Goal: Find specific page/section: Find specific page/section

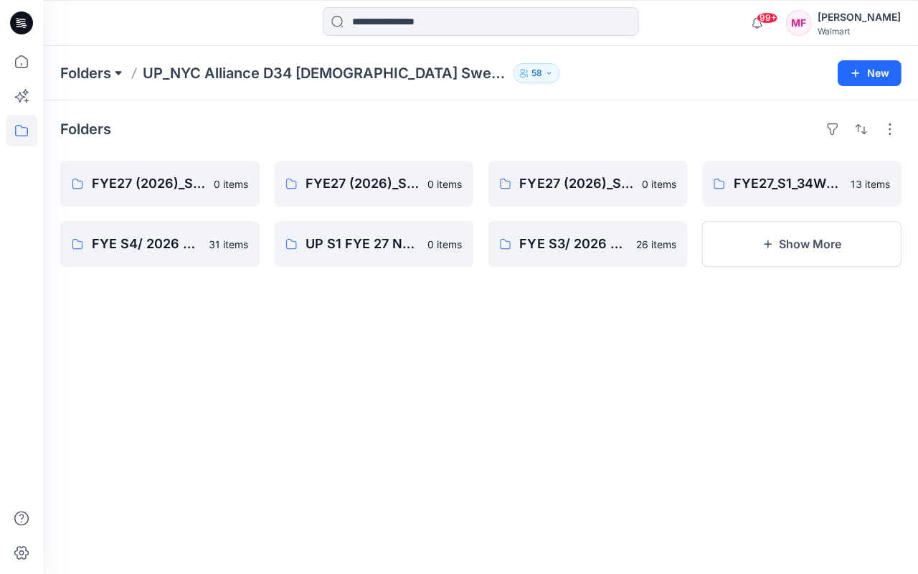
click at [117, 71] on button at bounding box center [118, 73] width 14 height 20
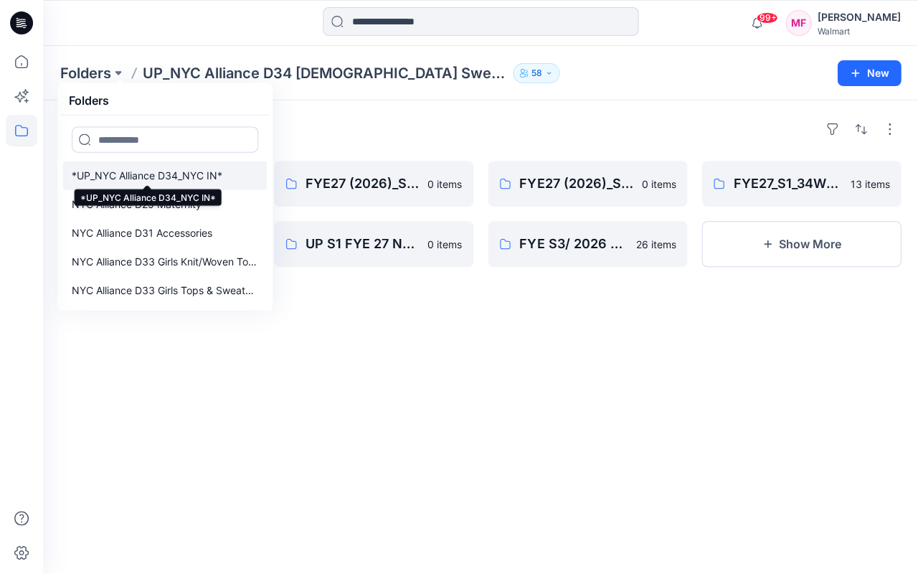
click at [112, 174] on p "*UP_NYC Alliance D34_NYC IN*" at bounding box center [147, 175] width 151 height 17
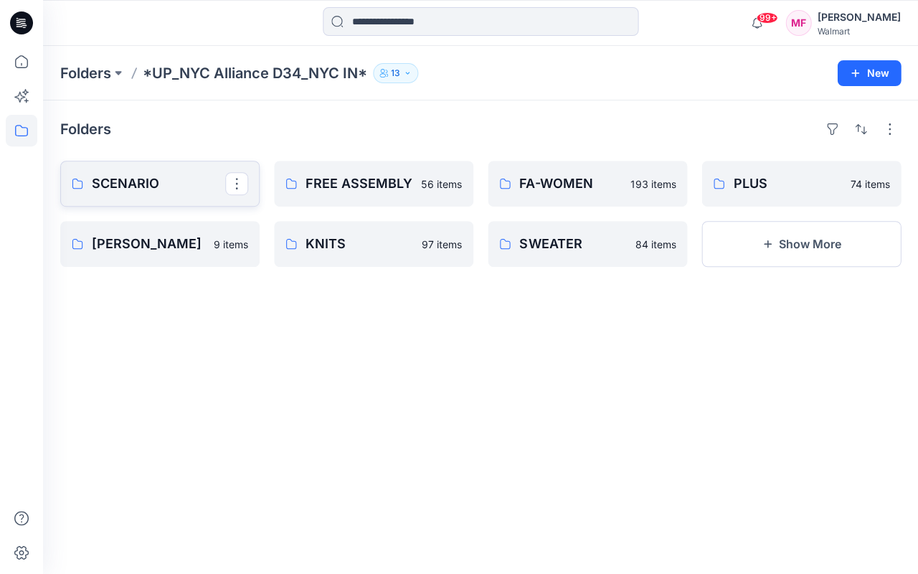
click at [119, 184] on p "SCENARIO" at bounding box center [158, 184] width 133 height 20
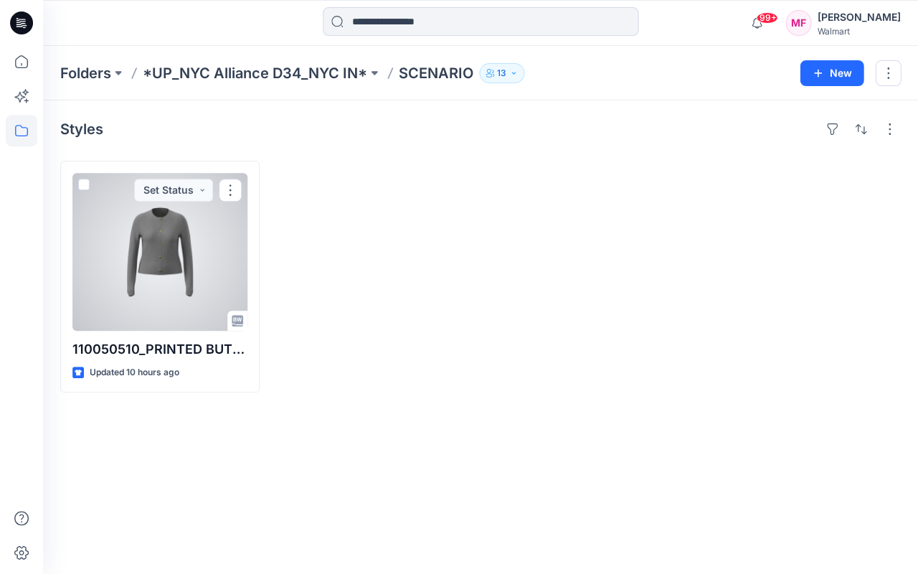
click at [135, 256] on div at bounding box center [159, 252] width 175 height 158
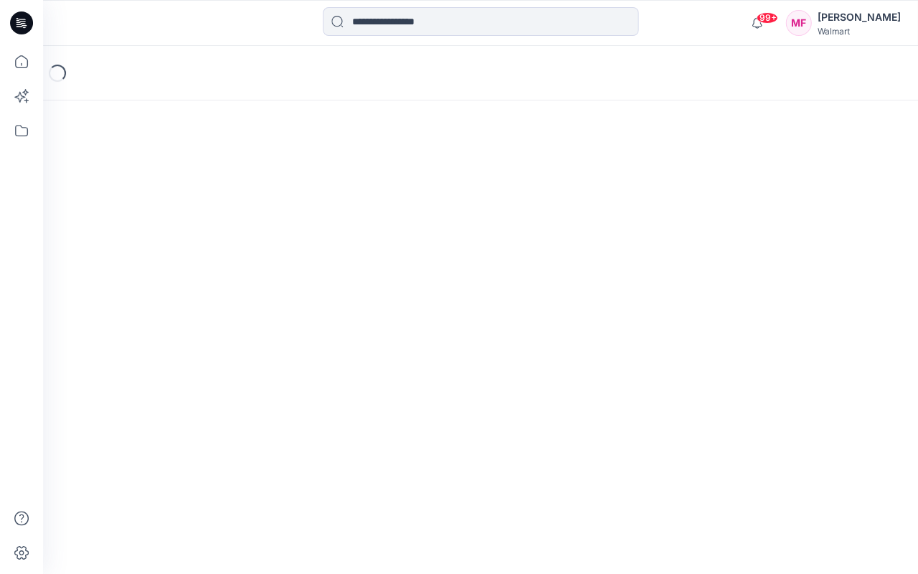
click at [135, 257] on div "Loading..." at bounding box center [480, 310] width 875 height 528
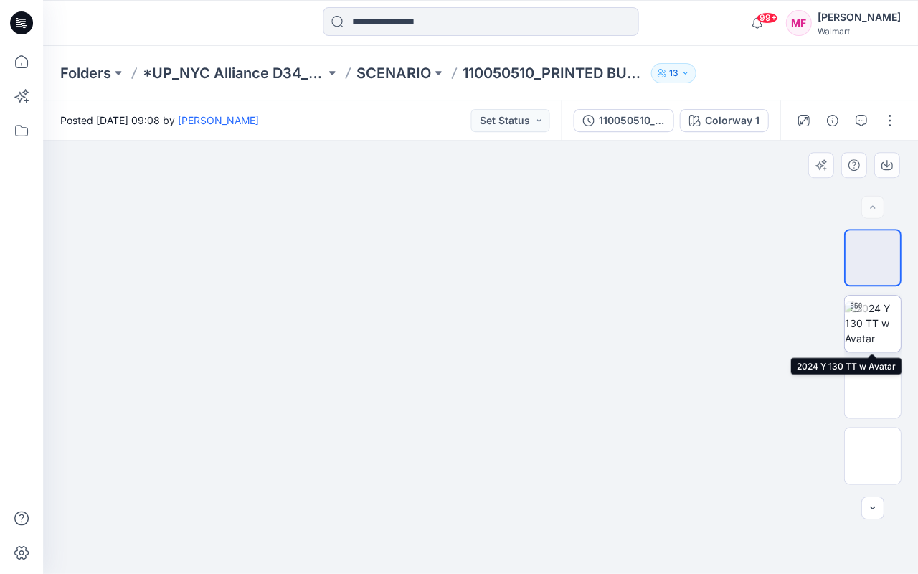
click at [872, 325] on img at bounding box center [872, 323] width 56 height 45
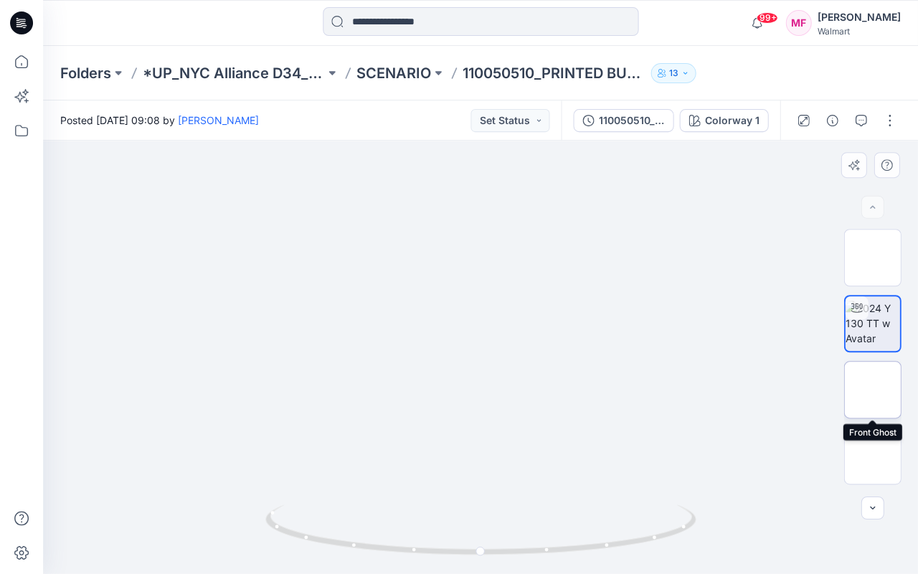
click at [872, 390] on img at bounding box center [872, 390] width 0 height 0
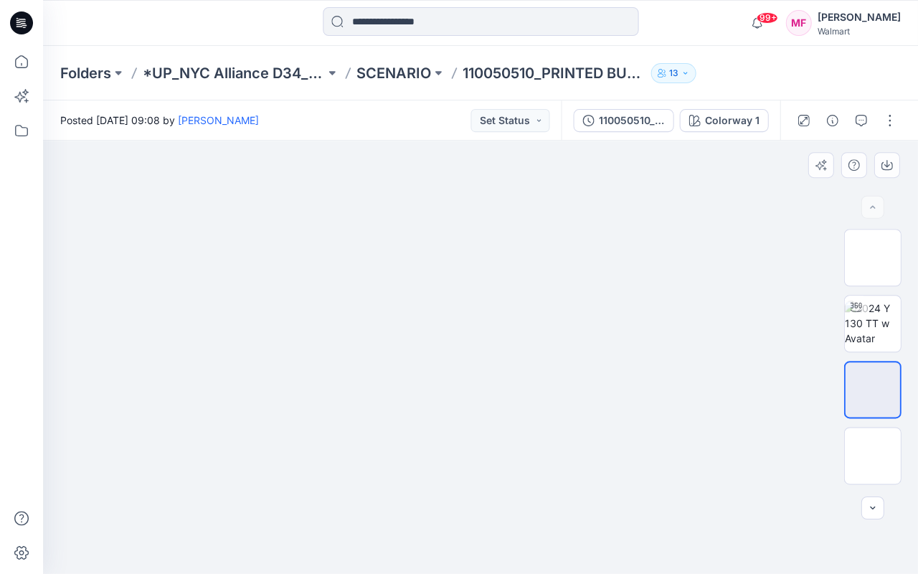
click at [697, 186] on div at bounding box center [480, 357] width 874 height 433
click at [863, 322] on img at bounding box center [872, 323] width 56 height 45
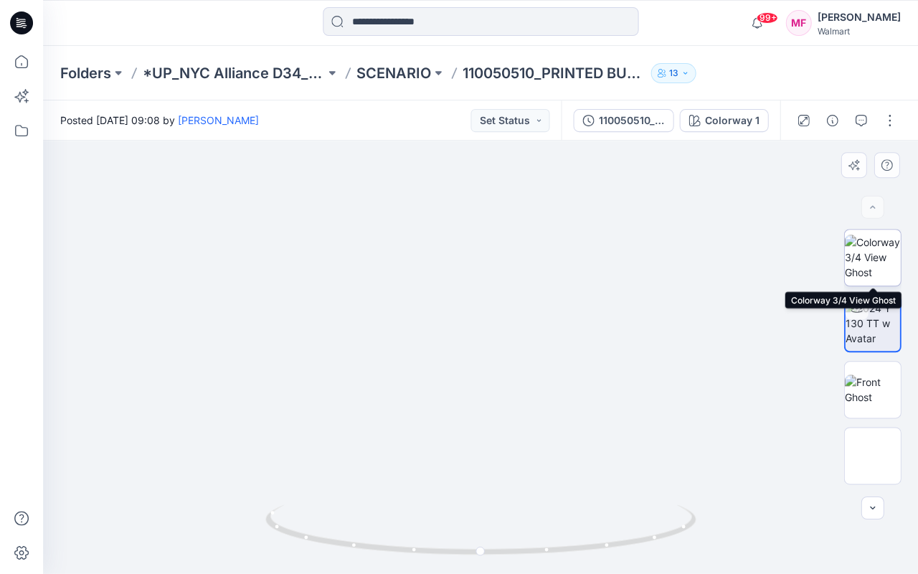
click at [874, 261] on img at bounding box center [872, 257] width 56 height 45
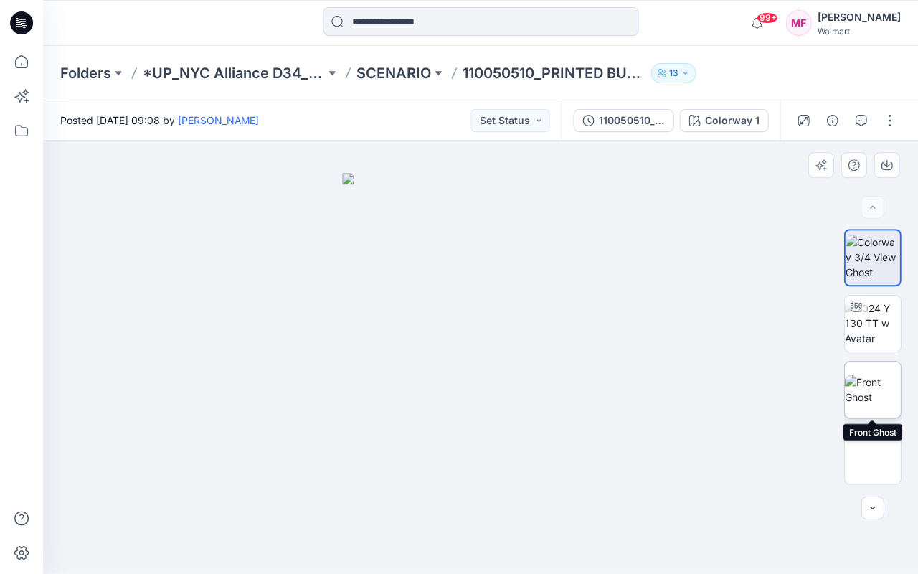
click at [874, 401] on img at bounding box center [872, 389] width 56 height 30
